Goal: Find specific page/section: Find specific page/section

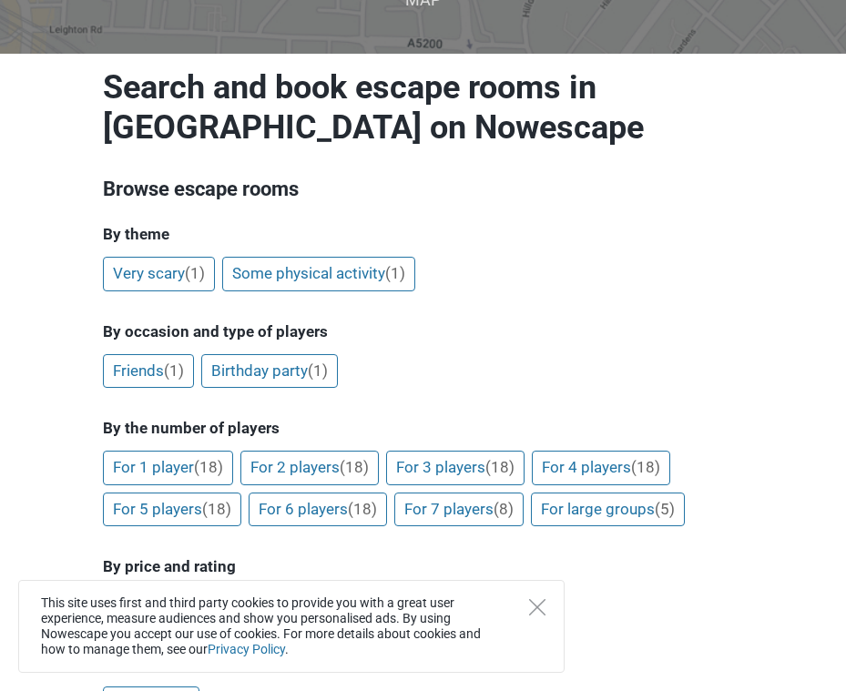
scroll to position [182, 0]
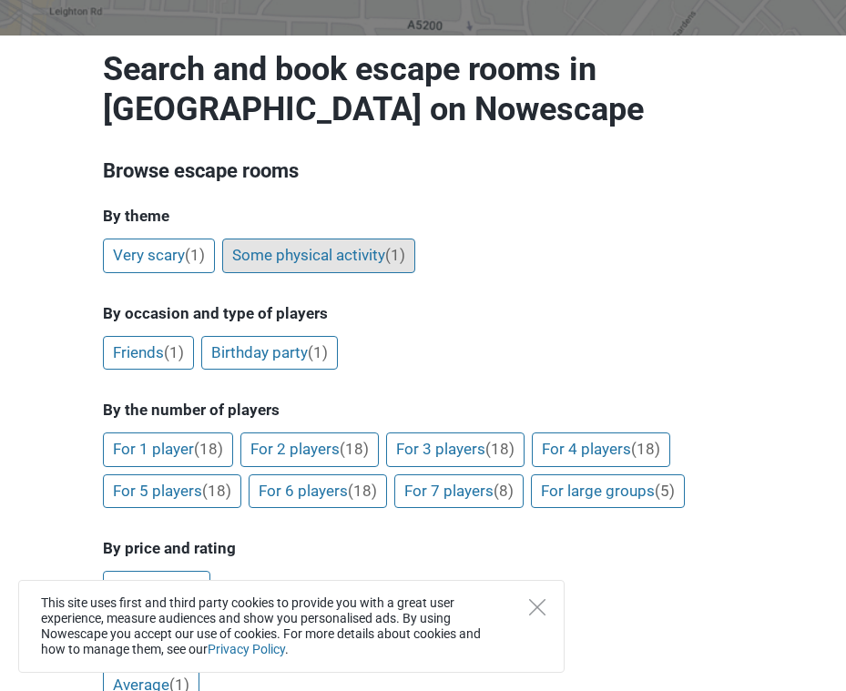
click at [336, 252] on link "Some physical activity (1)" at bounding box center [318, 255] width 193 height 35
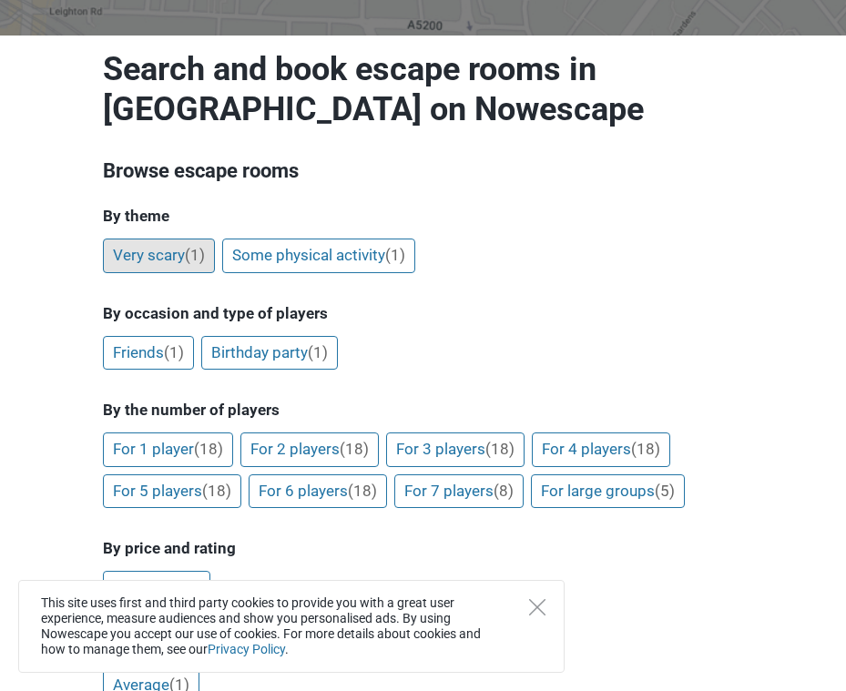
click at [181, 258] on link "Very scary (1)" at bounding box center [159, 255] width 112 height 35
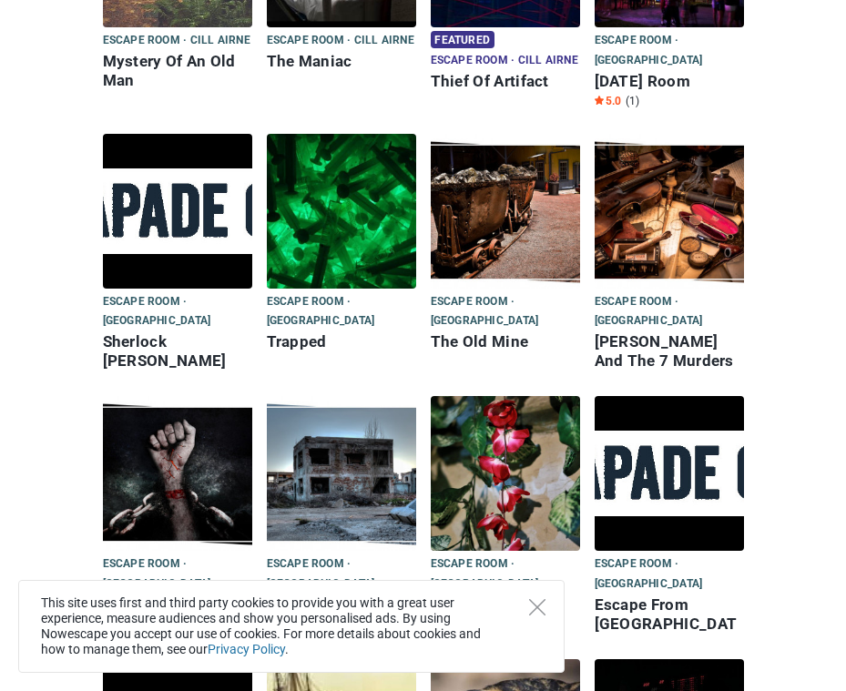
scroll to position [1456, 0]
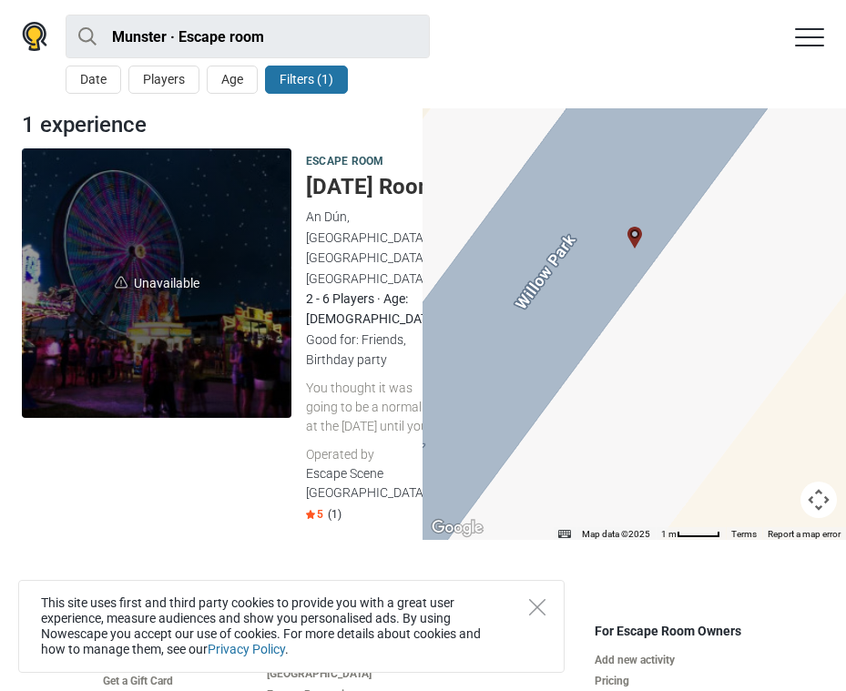
click at [329, 190] on h5 "[DATE] Room" at bounding box center [376, 187] width 140 height 26
